Goal: Information Seeking & Learning: Learn about a topic

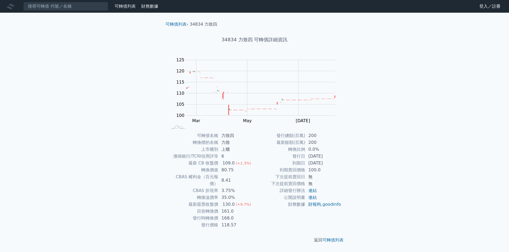
click at [129, 5] on link "可轉債列表" at bounding box center [124, 6] width 21 height 5
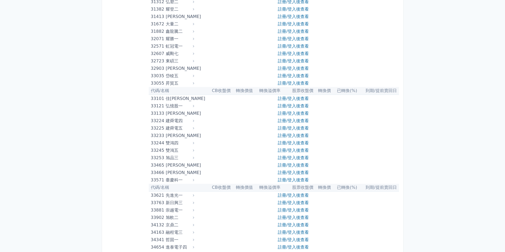
scroll to position [1033, 0]
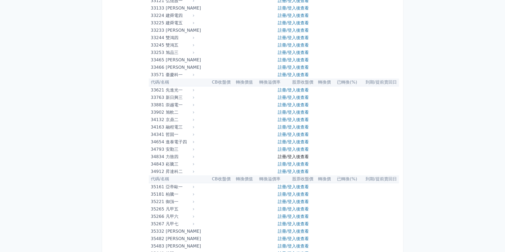
click at [299, 158] on link "註冊/登入後查看" at bounding box center [293, 156] width 31 height 5
